Goal: Task Accomplishment & Management: Use online tool/utility

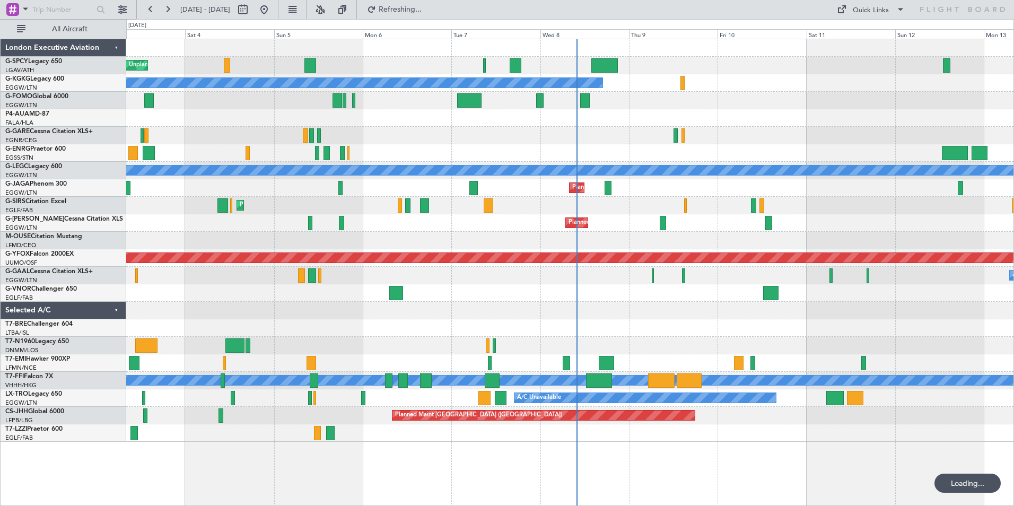
click at [155, 12] on button at bounding box center [150, 9] width 17 height 17
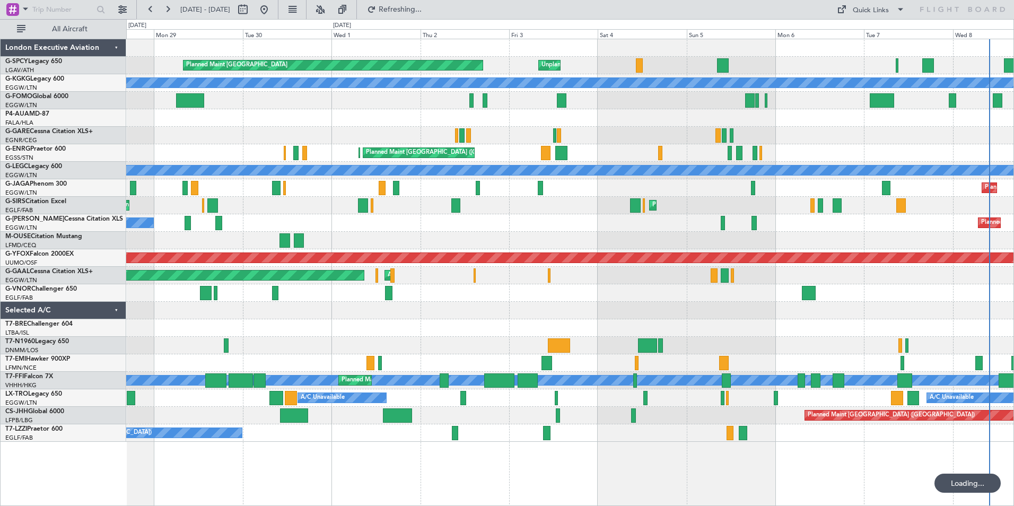
click at [155, 12] on button at bounding box center [150, 9] width 17 height 17
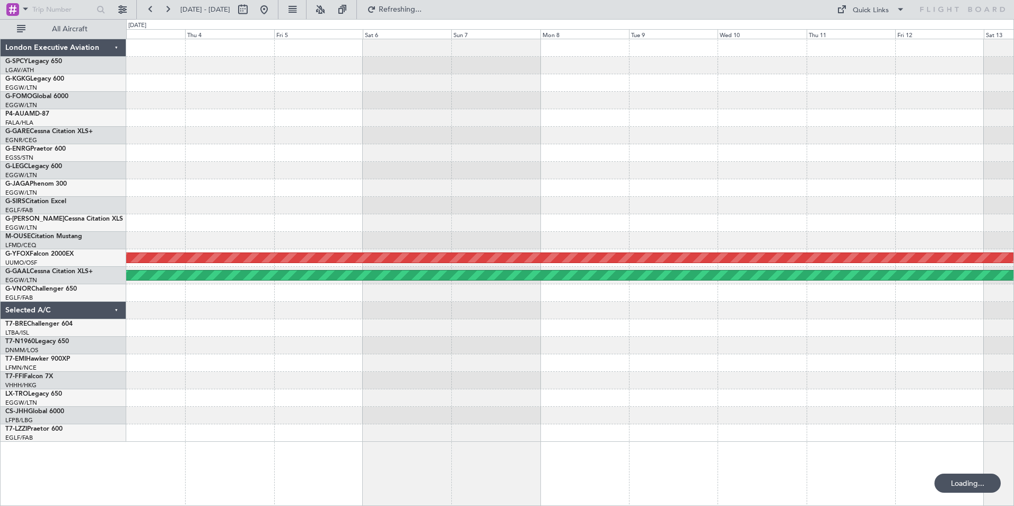
click at [155, 12] on button at bounding box center [150, 9] width 17 height 17
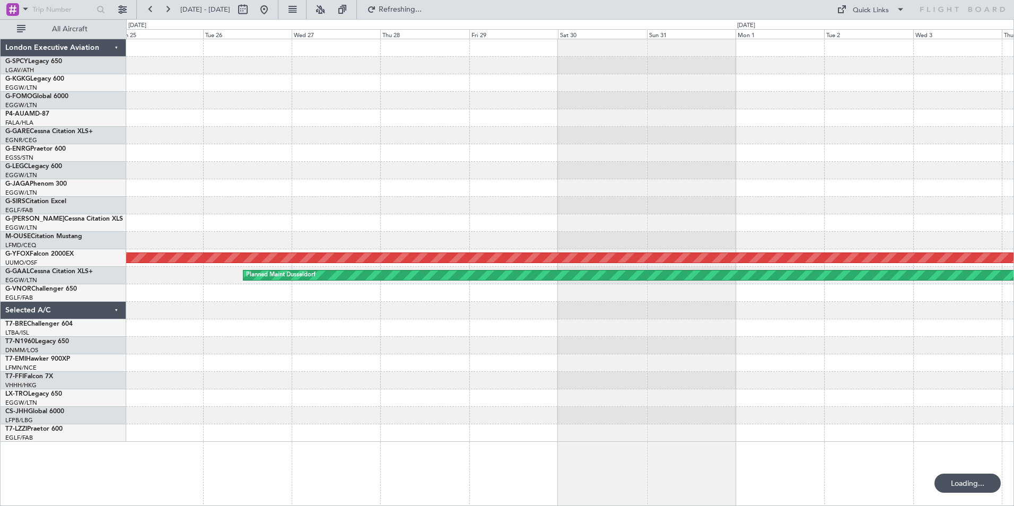
click at [155, 12] on button at bounding box center [150, 9] width 17 height 17
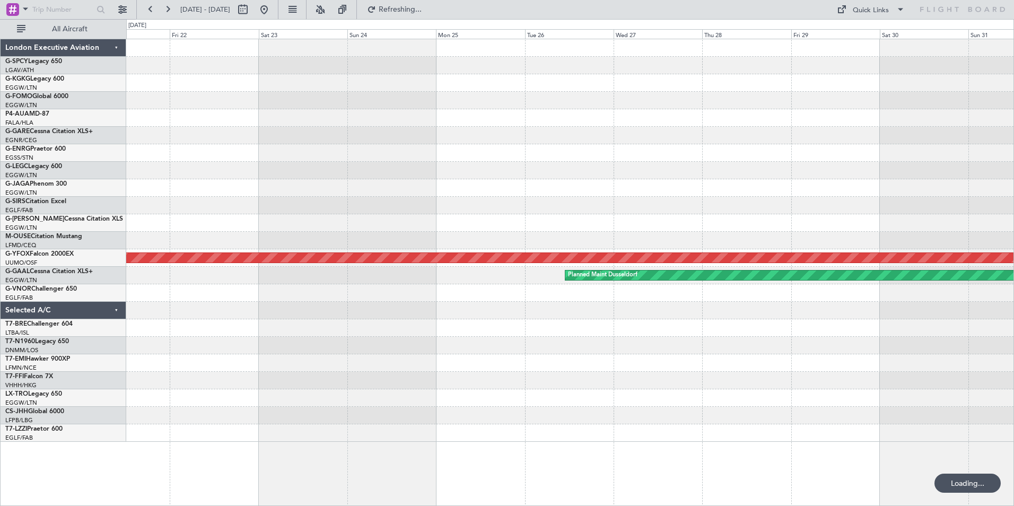
click at [155, 12] on button at bounding box center [150, 9] width 17 height 17
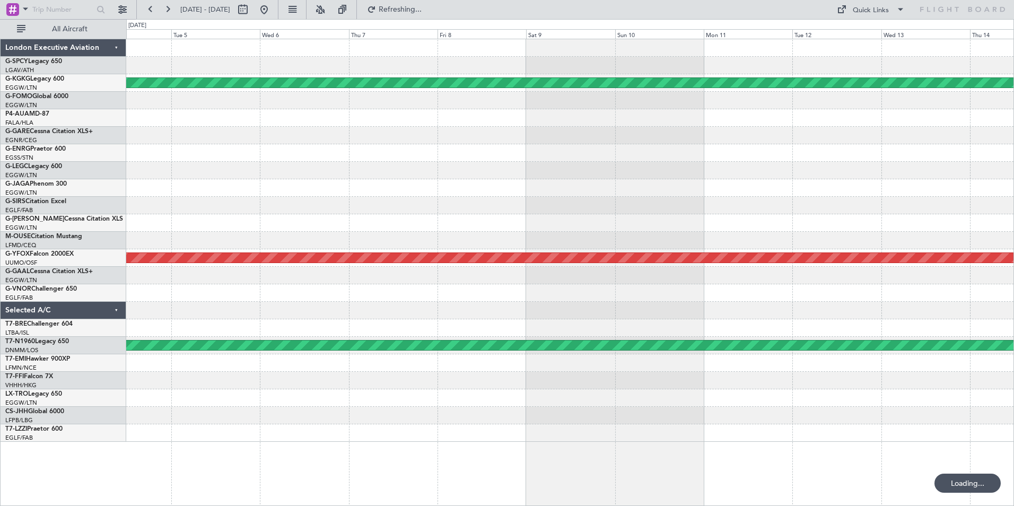
click at [155, 12] on button at bounding box center [150, 9] width 17 height 17
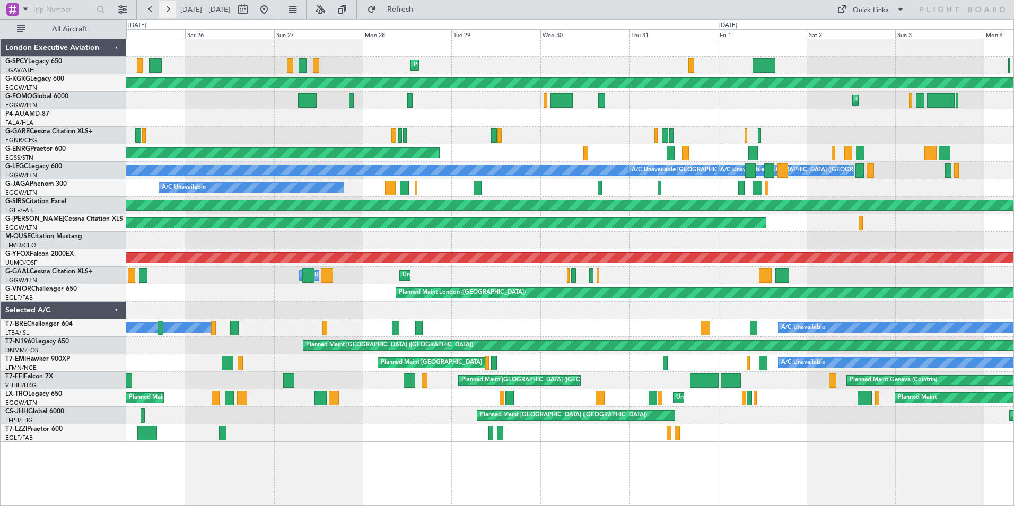
click at [171, 12] on button at bounding box center [167, 9] width 17 height 17
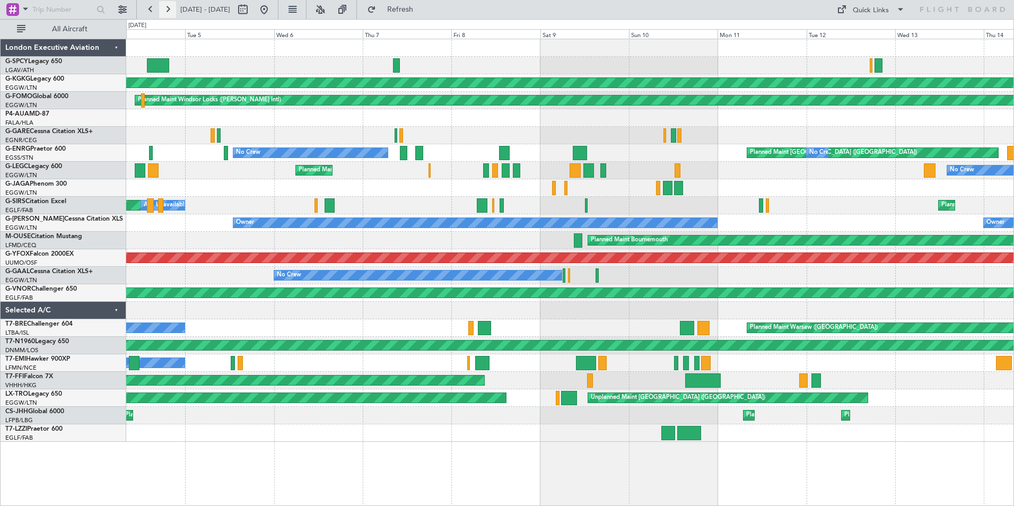
click at [171, 12] on button at bounding box center [167, 9] width 17 height 17
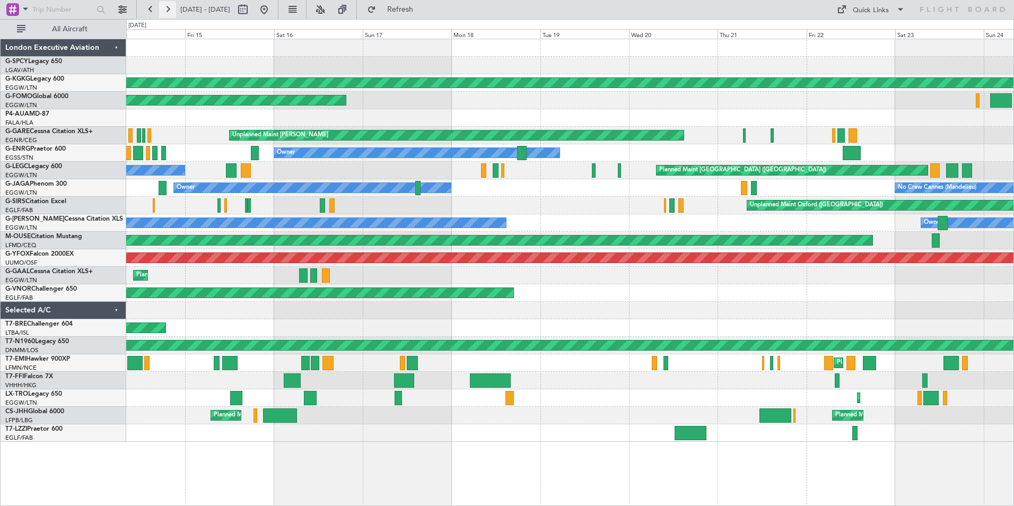
click at [169, 10] on button at bounding box center [167, 9] width 17 height 17
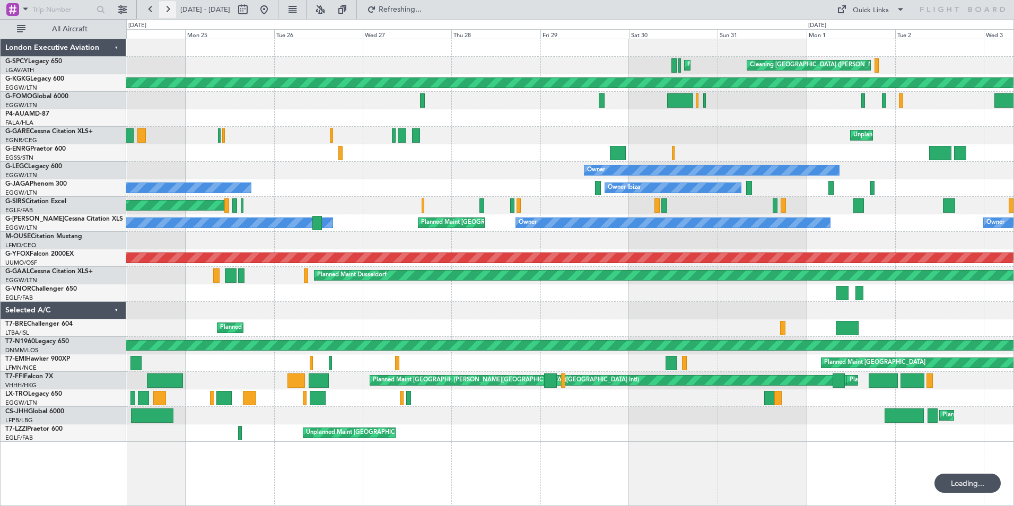
click at [169, 10] on button at bounding box center [167, 9] width 17 height 17
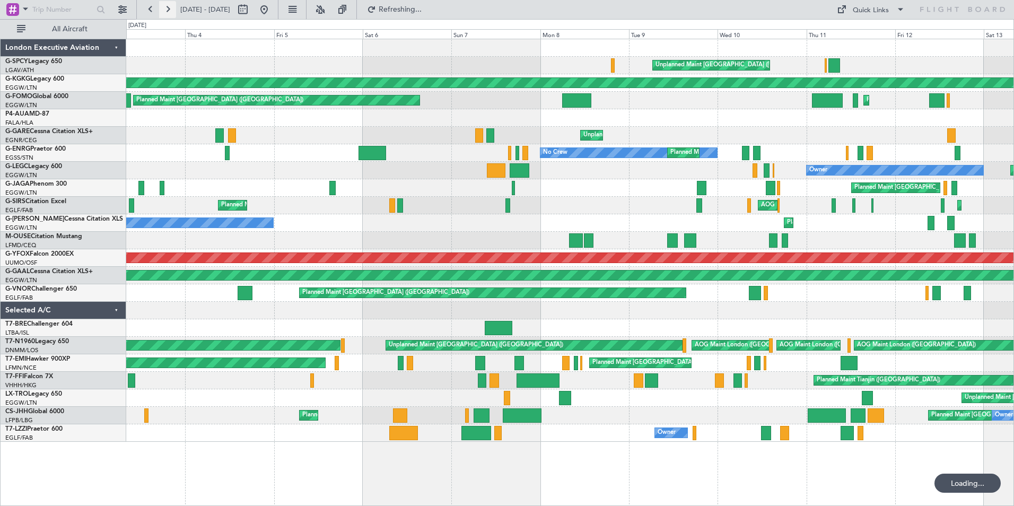
click at [169, 10] on button at bounding box center [167, 9] width 17 height 17
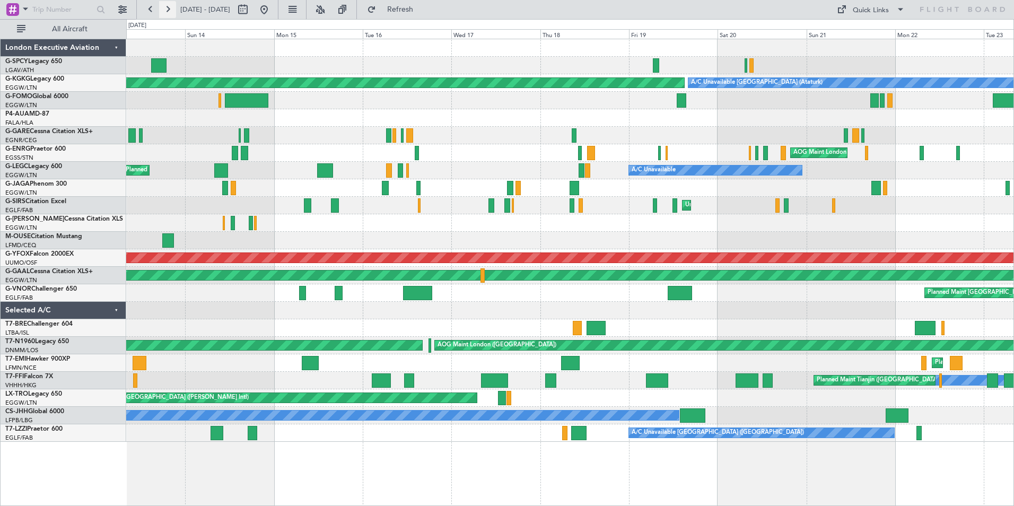
click at [167, 10] on button at bounding box center [167, 9] width 17 height 17
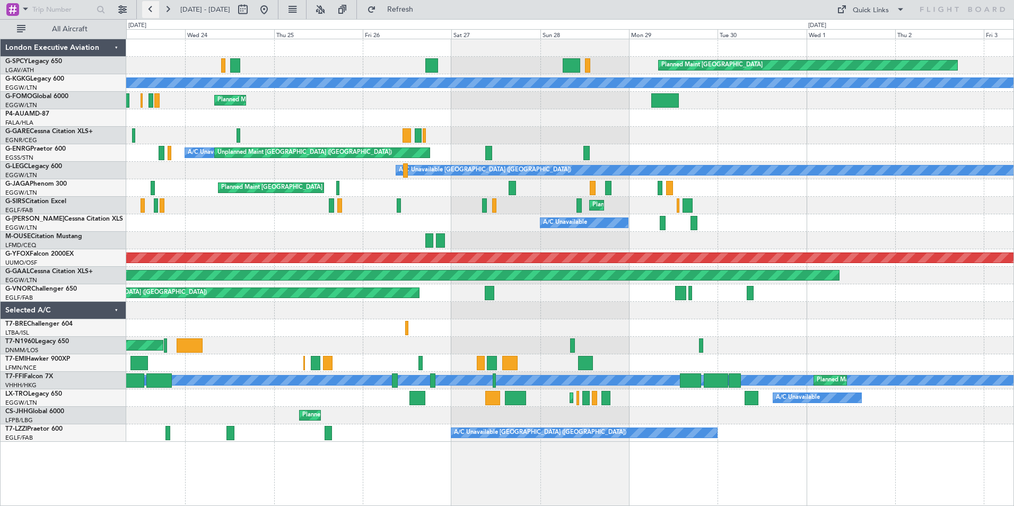
click at [154, 12] on button at bounding box center [150, 9] width 17 height 17
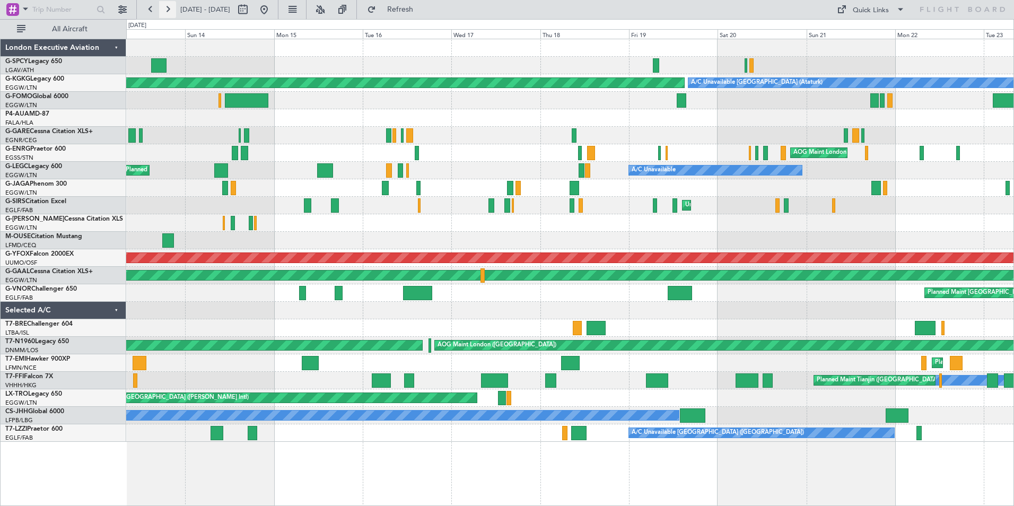
click at [164, 11] on button at bounding box center [167, 9] width 17 height 17
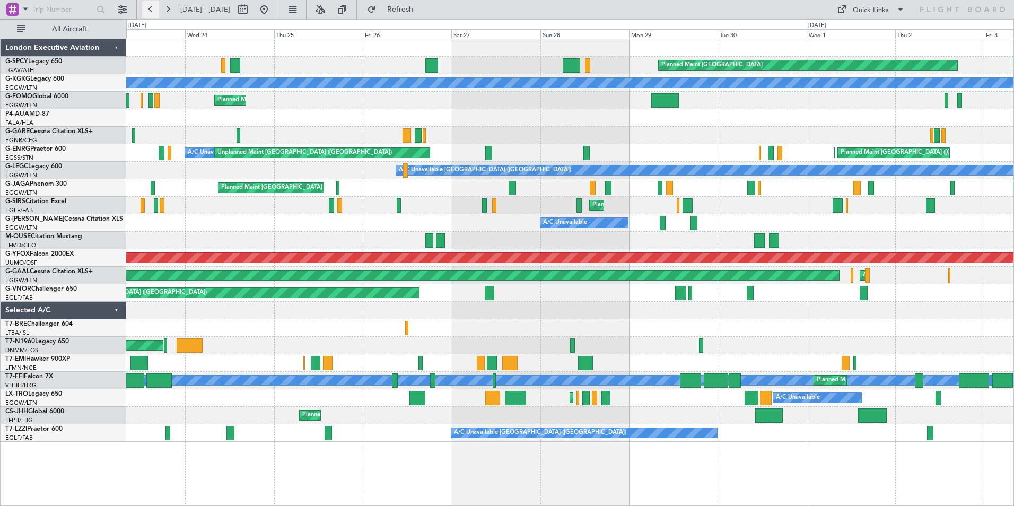
click at [150, 6] on button at bounding box center [150, 9] width 17 height 17
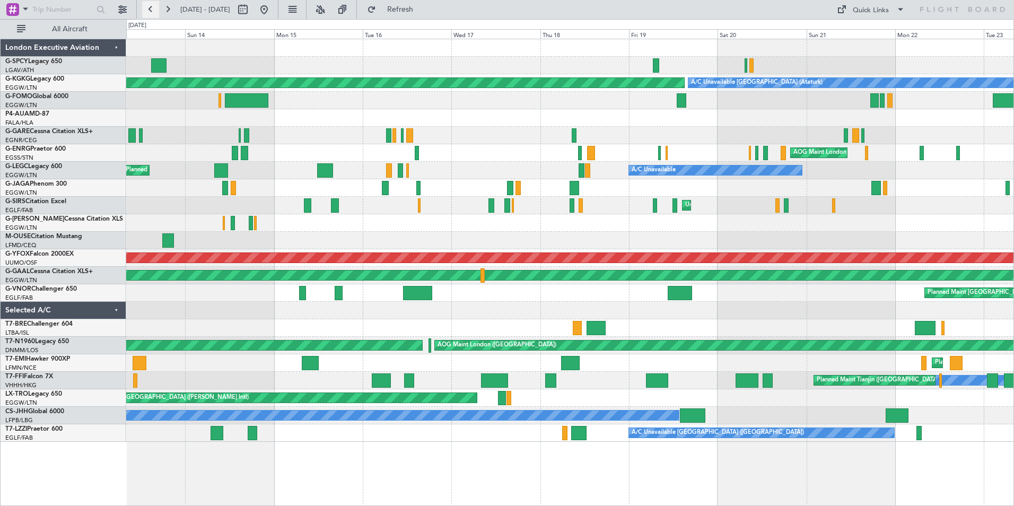
click at [146, 11] on button at bounding box center [150, 9] width 17 height 17
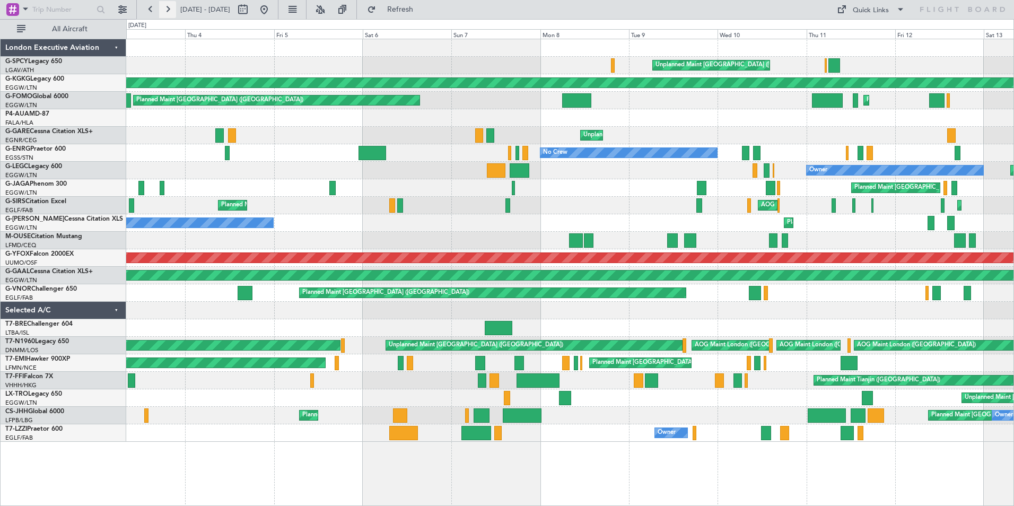
click at [167, 12] on button at bounding box center [167, 9] width 17 height 17
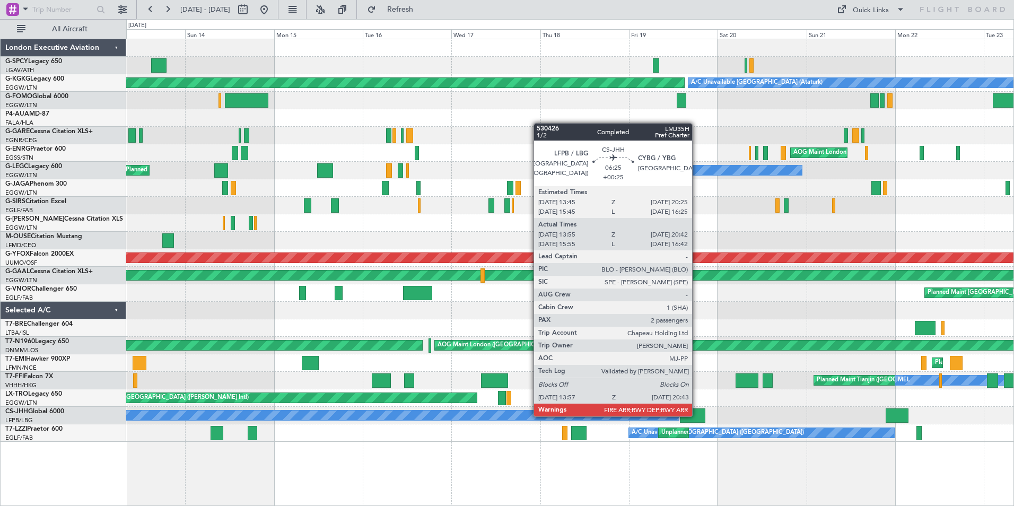
click at [697, 415] on div at bounding box center [692, 415] width 25 height 14
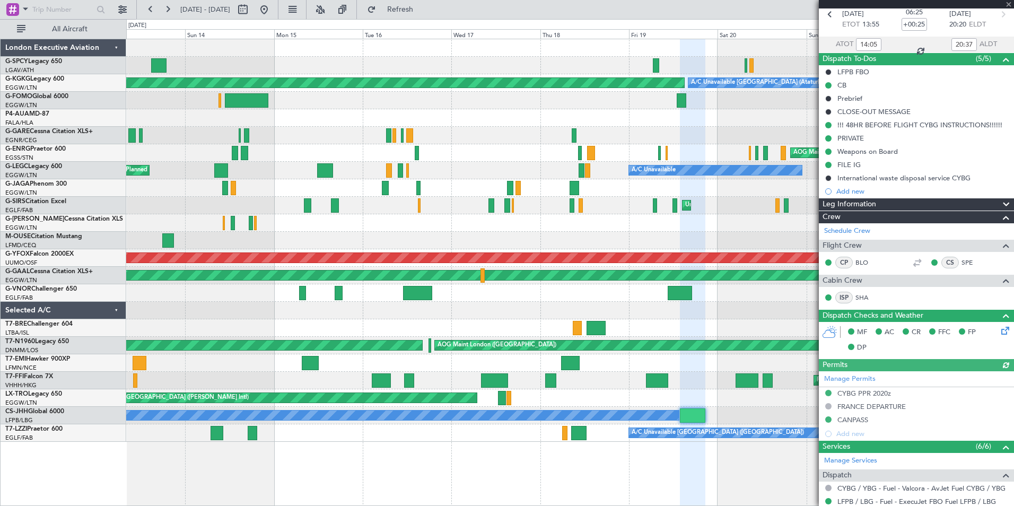
scroll to position [106, 0]
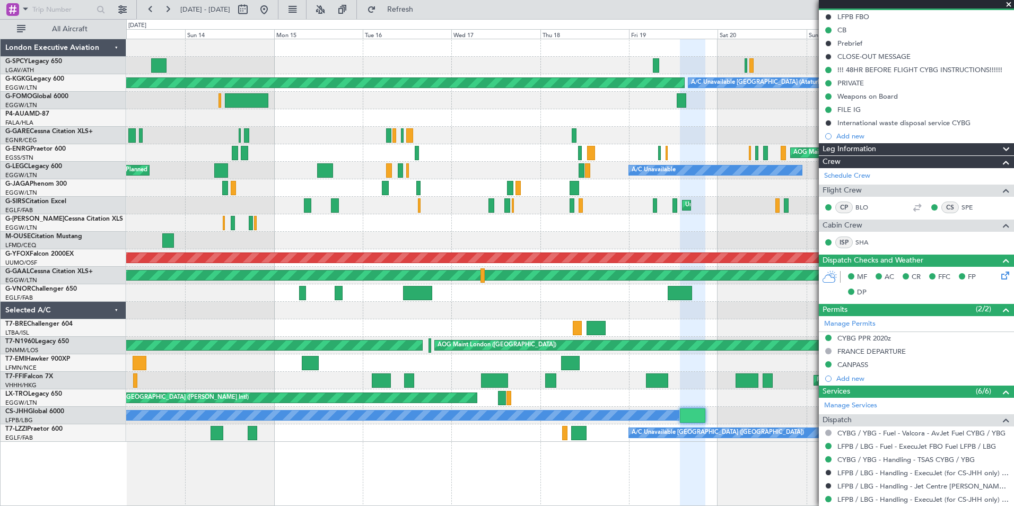
click at [1006, 6] on span at bounding box center [1009, 5] width 11 height 10
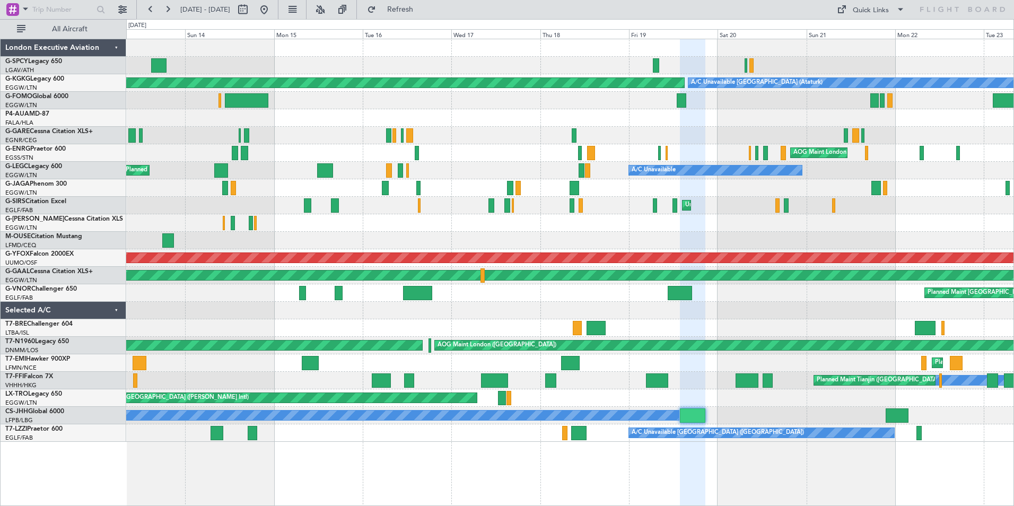
type input "0"
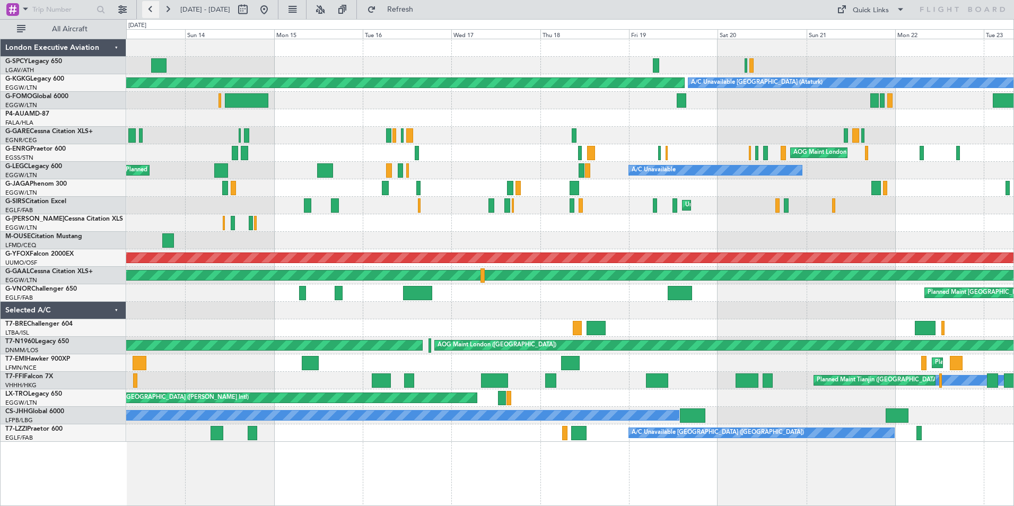
click at [151, 9] on button at bounding box center [150, 9] width 17 height 17
